Goal: Task Accomplishment & Management: Complete application form

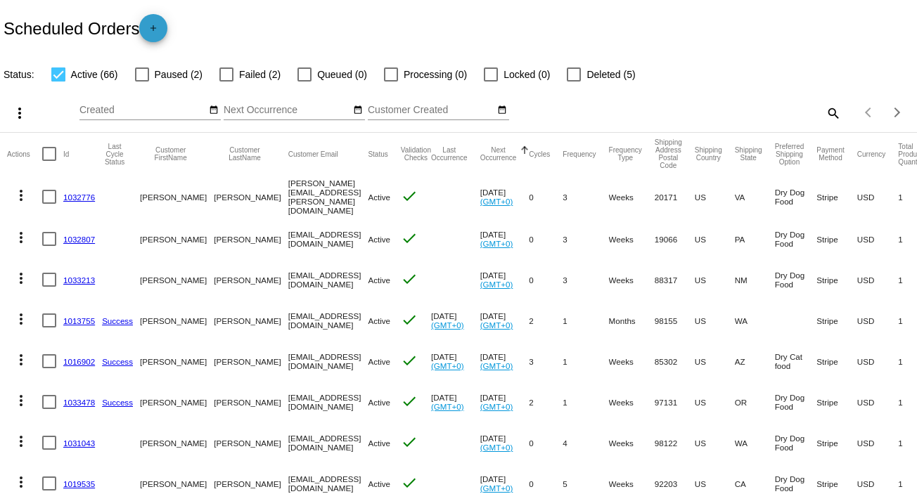
click at [162, 27] on mat-icon "add" at bounding box center [153, 31] width 17 height 17
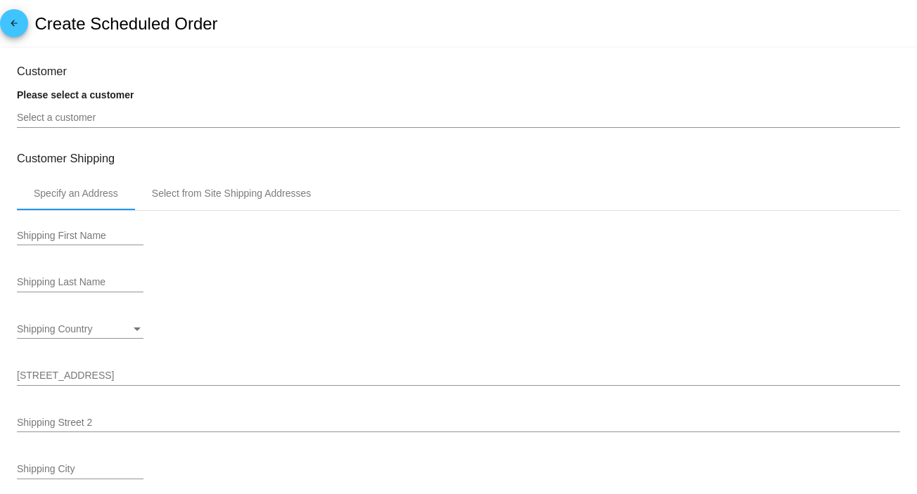
type input "[DATE]"
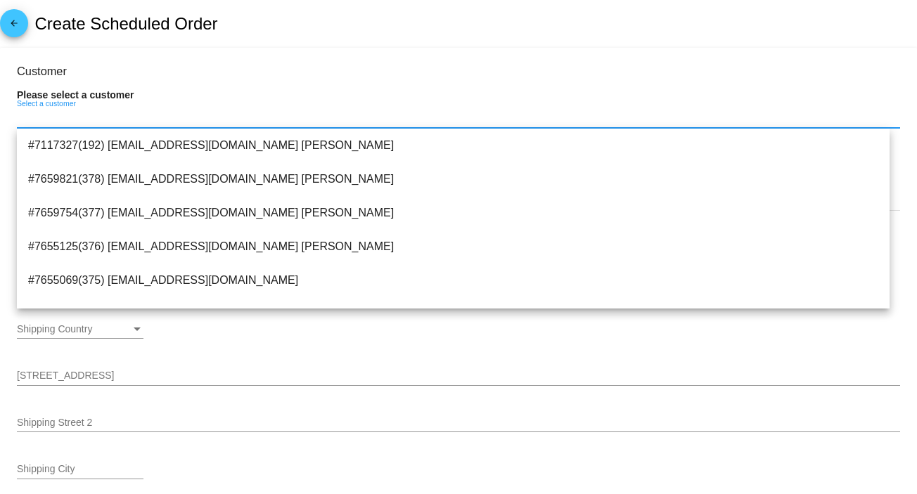
paste input "fairfarm8@frontier.com"
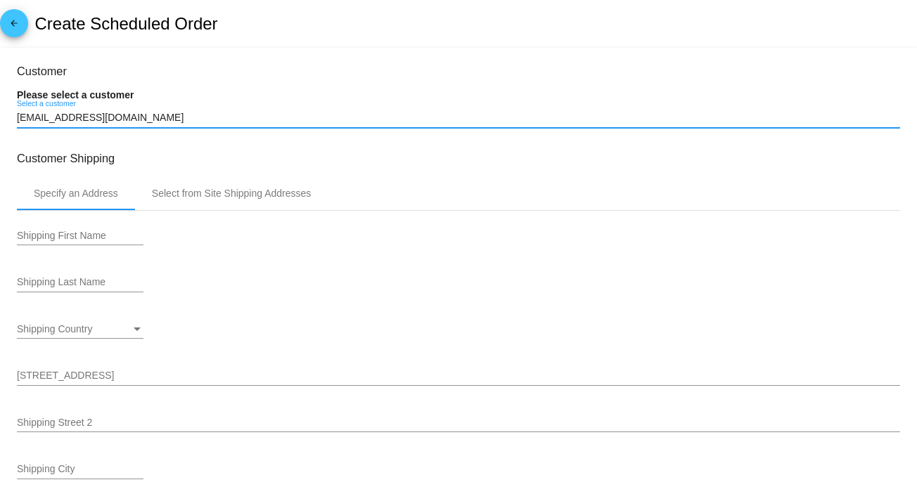
type input "fairfarm8@frontier.com"
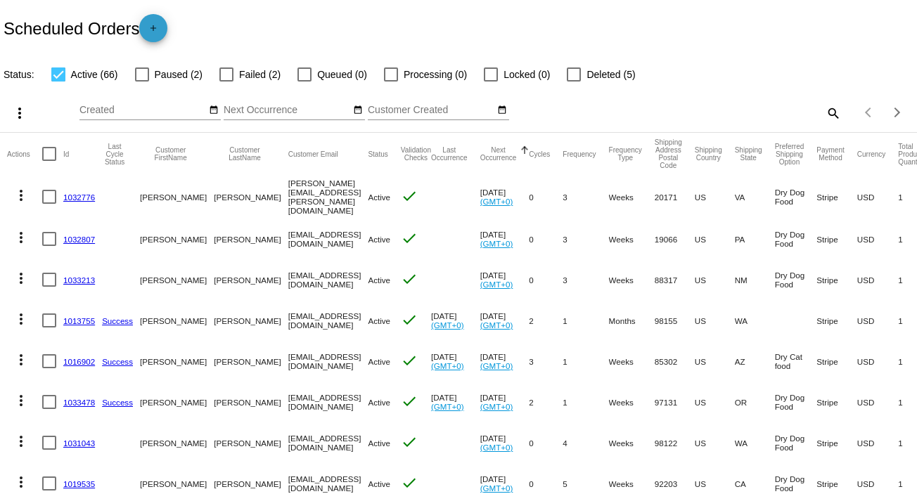
click at [158, 30] on mat-icon "add" at bounding box center [153, 31] width 17 height 17
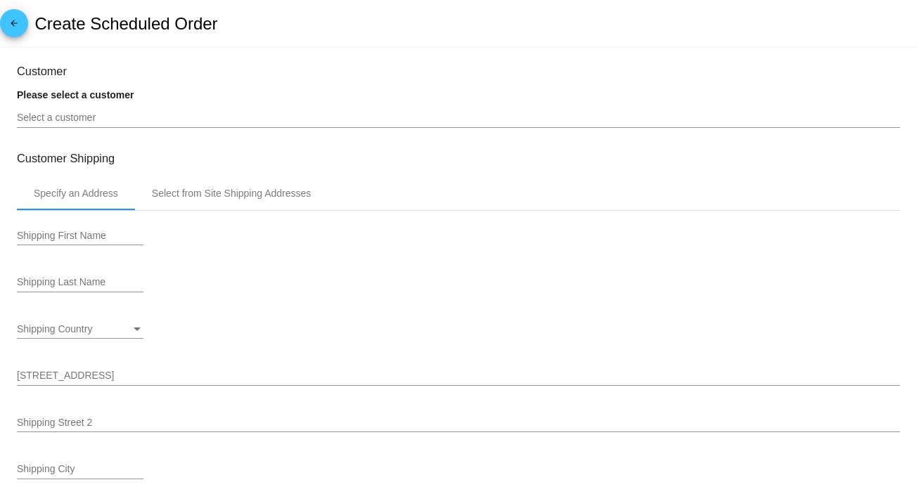
type input "[DATE]"
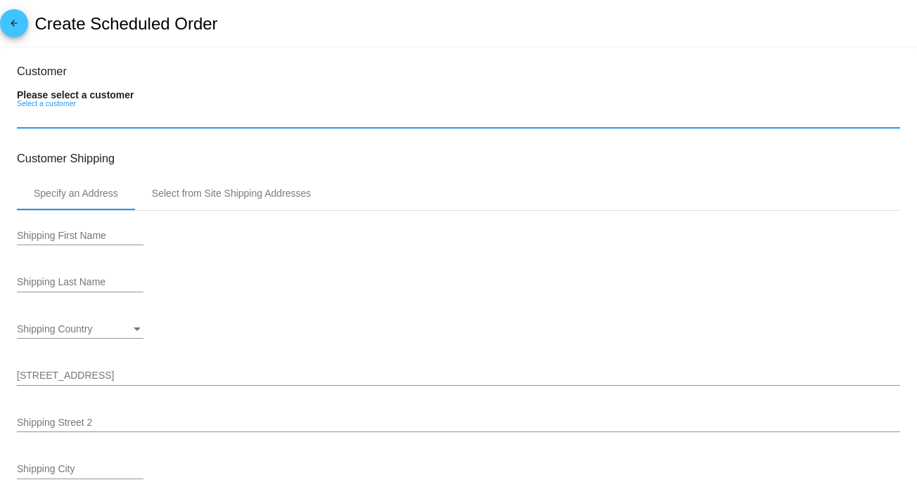
click at [22, 117] on input "Select a customer" at bounding box center [458, 118] width 883 height 11
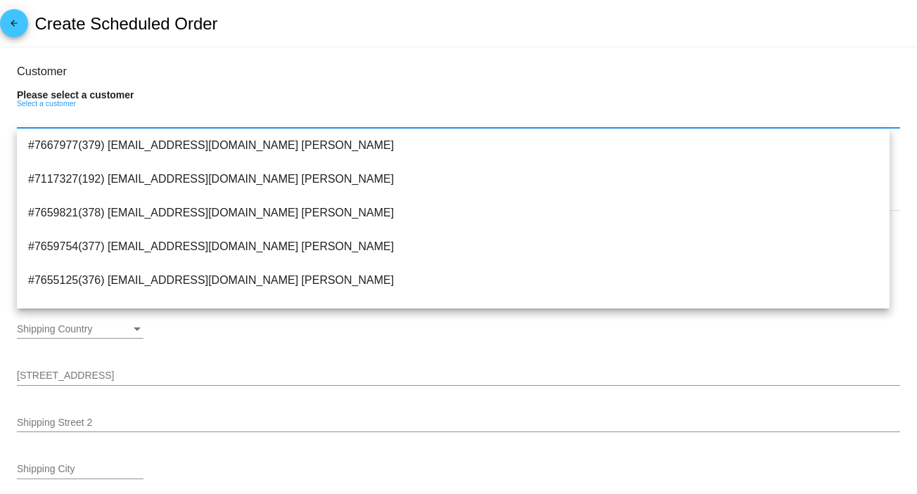
paste input "[PERSON_NAME] [STREET_ADDRESS][PERSON_NAME] [EMAIL_ADDRESS][DOMAIN_NAME]"
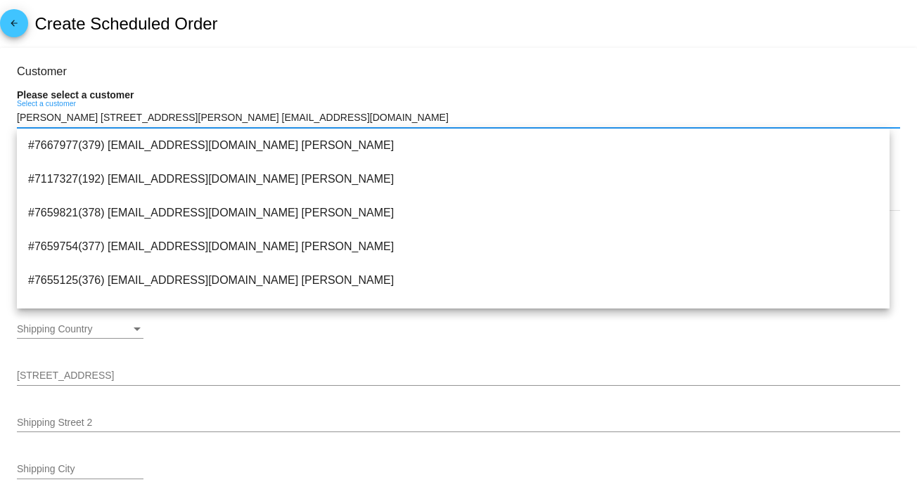
drag, startPoint x: 373, startPoint y: 115, endPoint x: -31, endPoint y: 126, distance: 403.8
click at [0, 126] on html "arrow_back Create Scheduled Order Customer Please select a customer [PERSON_NAM…" at bounding box center [458, 247] width 917 height 494
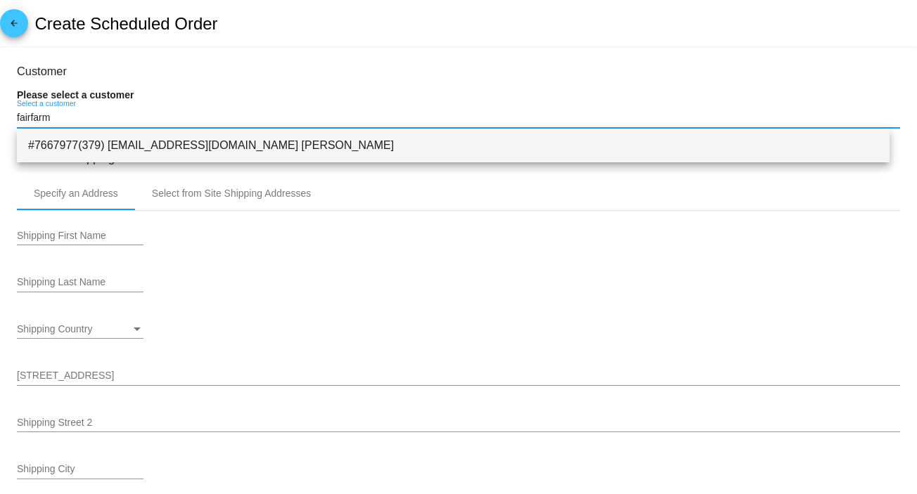
type input "fairfarm"
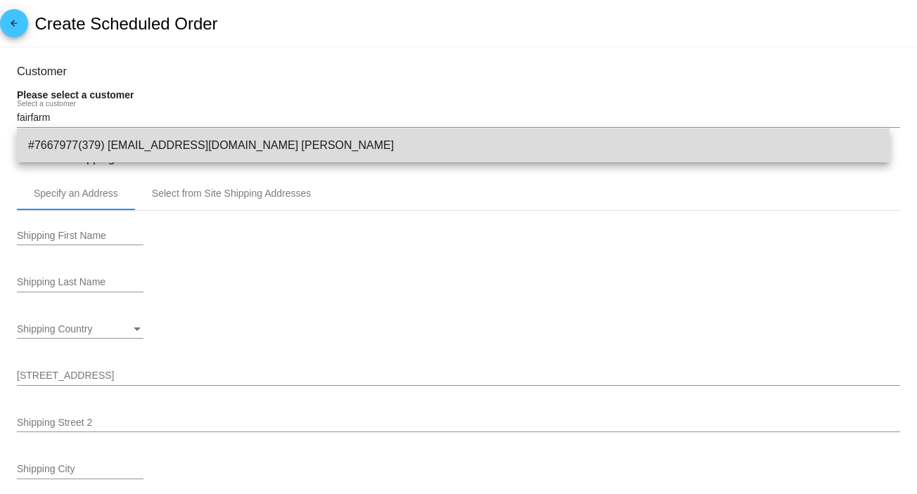
click at [127, 142] on span "#7667977(379) [EMAIL_ADDRESS][DOMAIN_NAME] [PERSON_NAME]" at bounding box center [453, 146] width 850 height 34
type input "[PERSON_NAME]"
type input "[STREET_ADDRESS]"
type input "Boise"
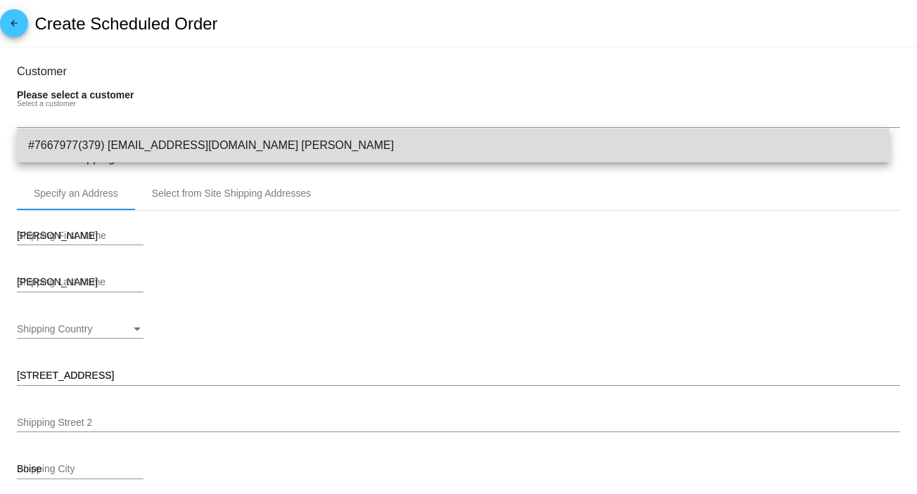
type input "83709"
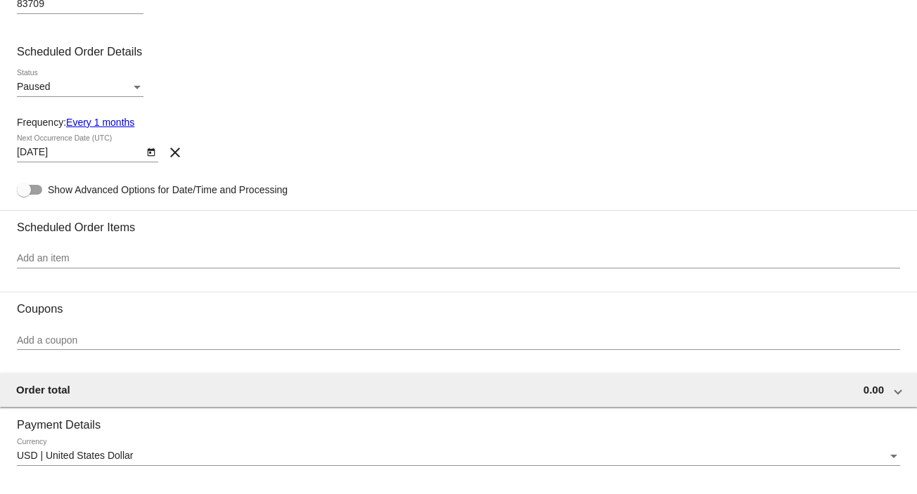
scroll to position [656, 0]
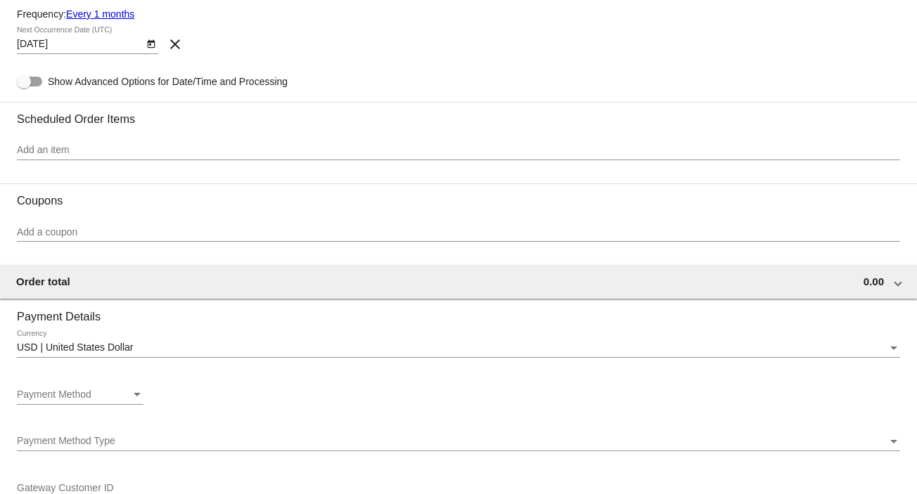
click at [39, 146] on input "Add an item" at bounding box center [458, 150] width 883 height 11
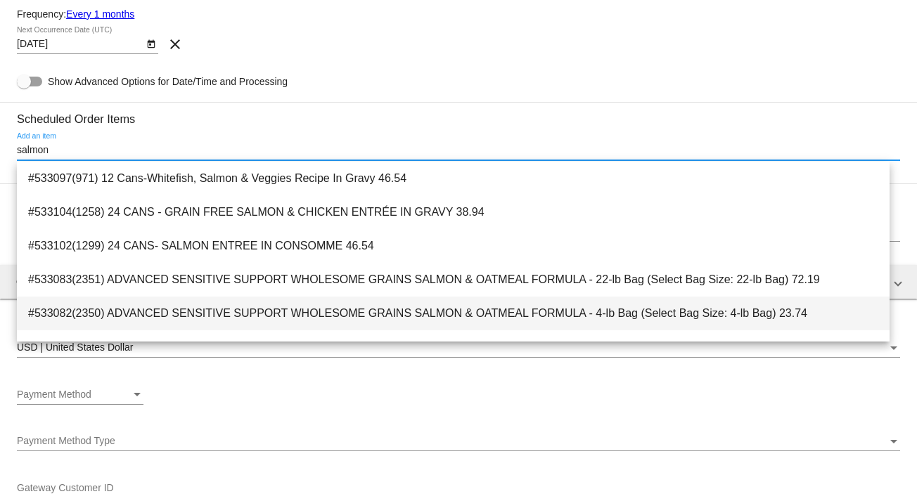
scroll to position [94, 0]
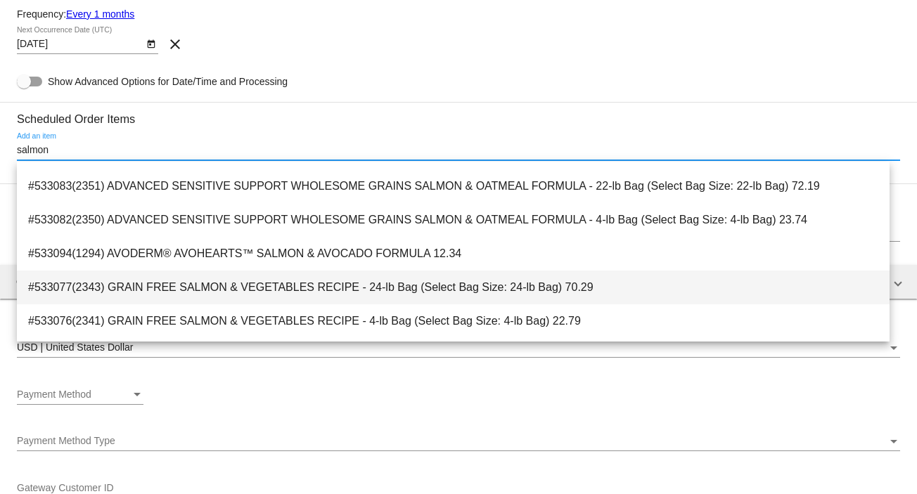
type input "salmon"
click at [296, 286] on span "#533077(2343) GRAIN FREE SALMON & VEGETABLES RECIPE - 24-lb Bag (Select Bag Siz…" at bounding box center [453, 288] width 850 height 34
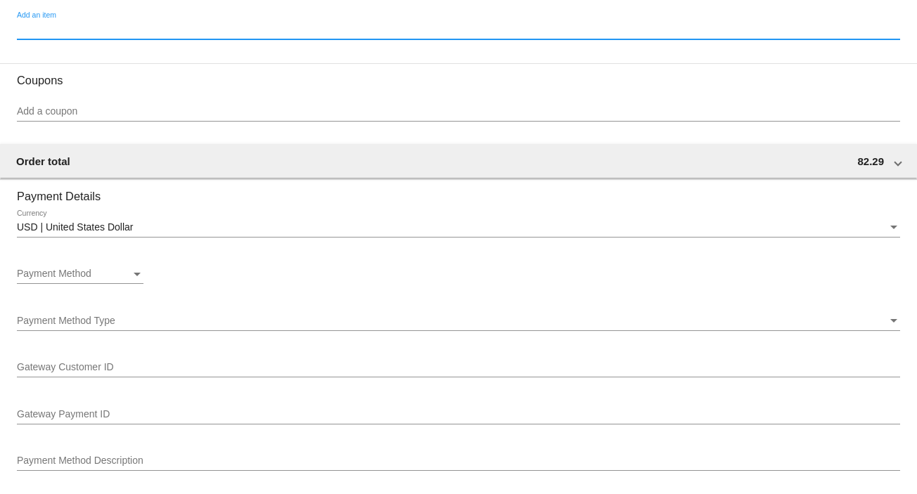
scroll to position [844, 0]
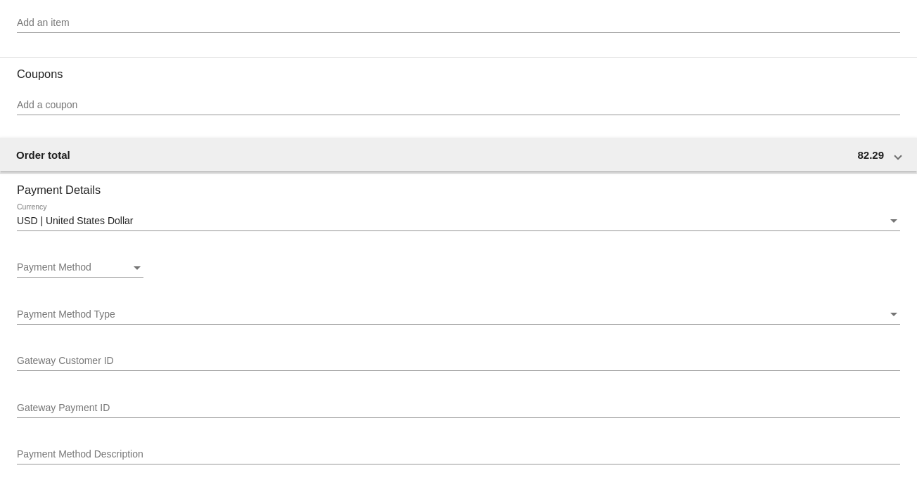
click at [69, 278] on div at bounding box center [80, 277] width 127 height 1
click at [73, 267] on span "Payment Method" at bounding box center [54, 267] width 75 height 11
click at [73, 267] on span "—Create New—" at bounding box center [80, 272] width 127 height 30
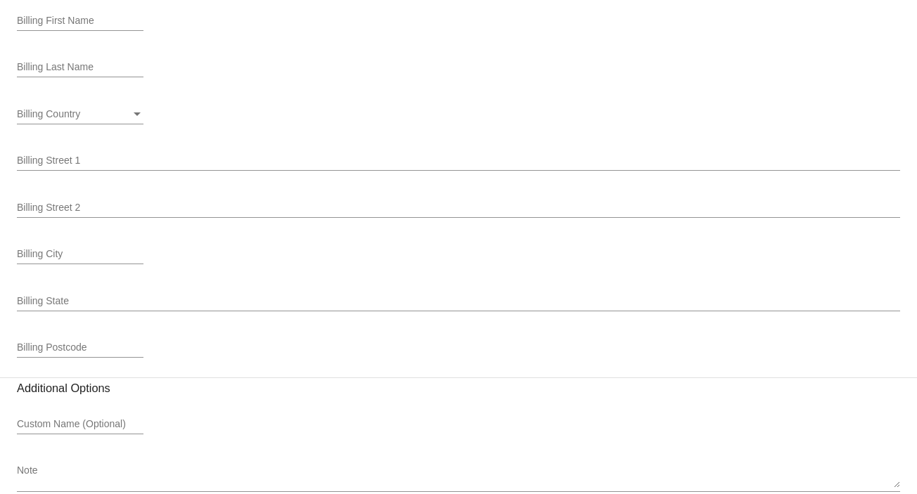
scroll to position [1388, 0]
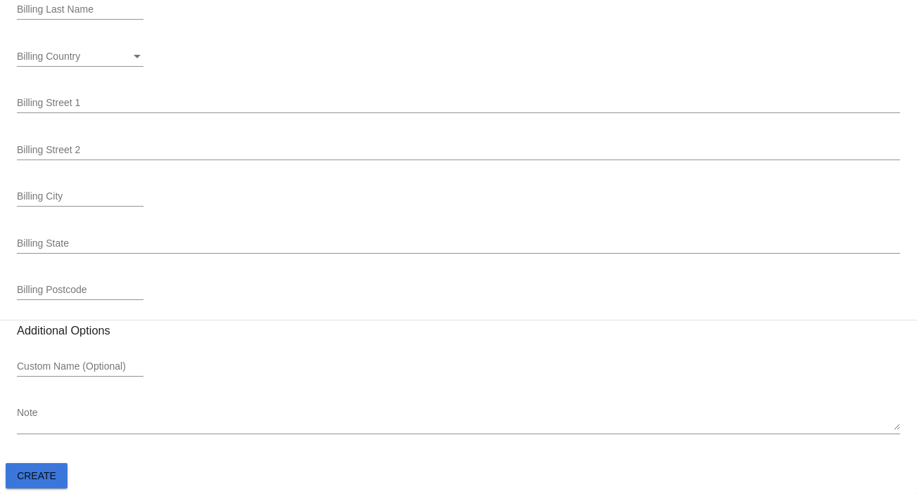
click at [35, 477] on span "Create" at bounding box center [36, 475] width 39 height 11
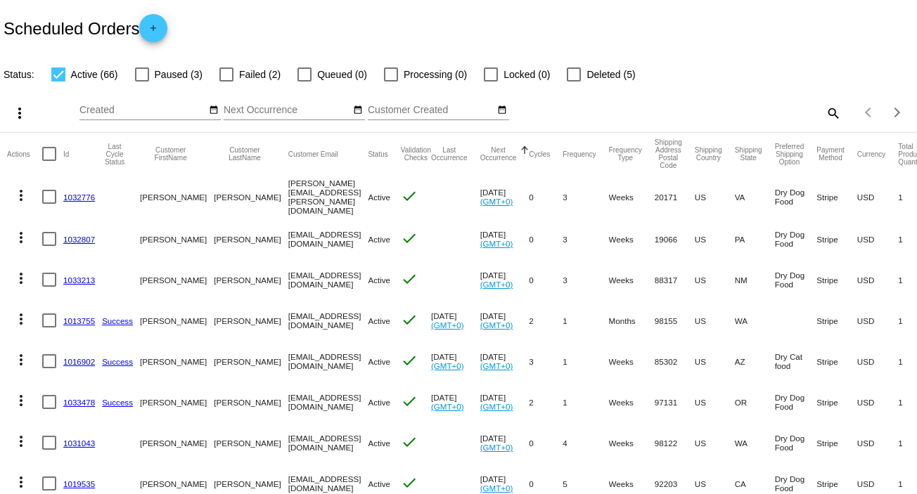
click at [141, 78] on div at bounding box center [142, 75] width 14 height 14
click at [141, 82] on input "Paused (3)" at bounding box center [141, 82] width 1 height 1
checkbox input "true"
